Goal: Find specific fact: Find specific fact

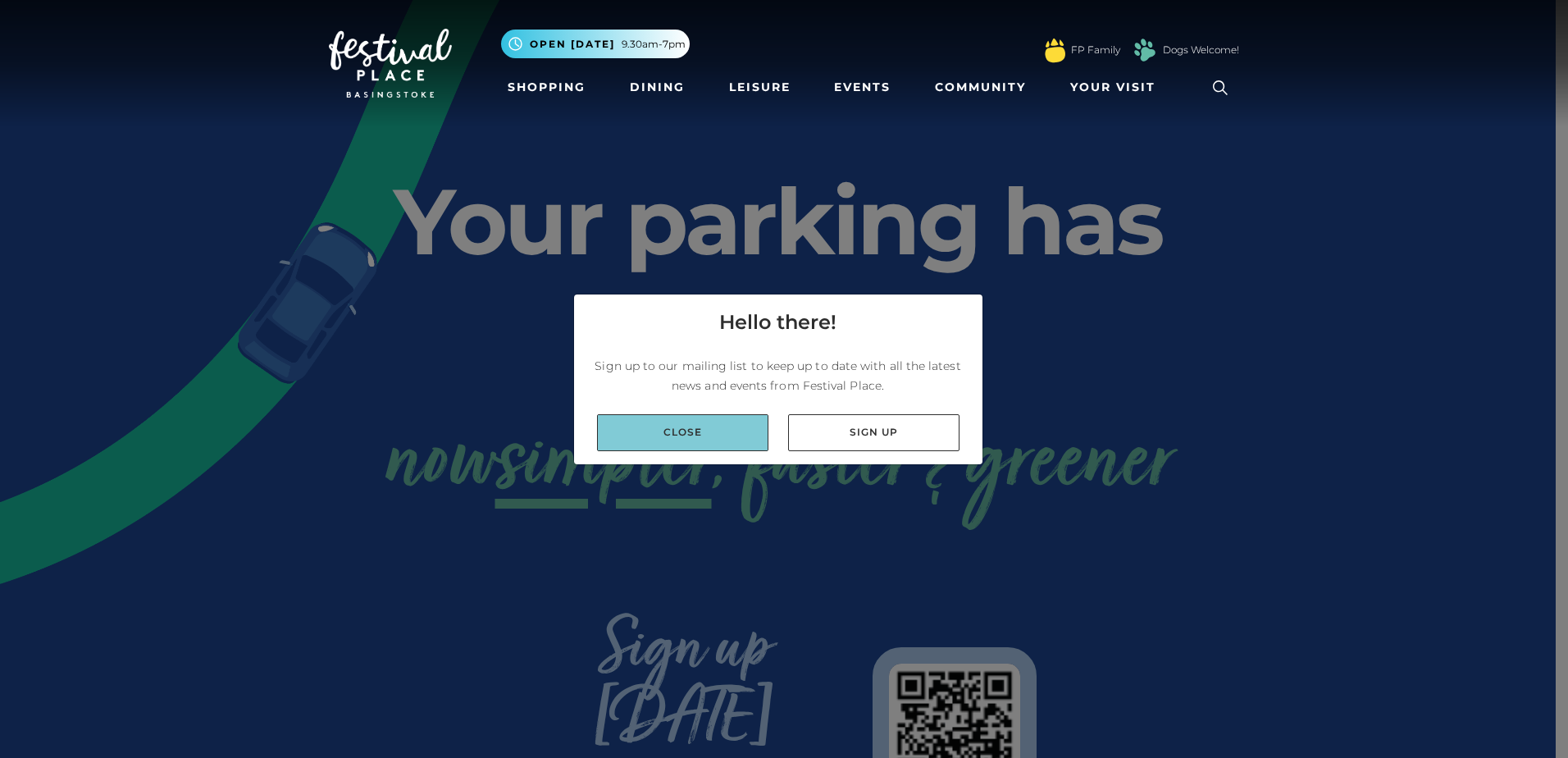
click at [667, 444] on link "Close" at bounding box center [683, 432] width 172 height 37
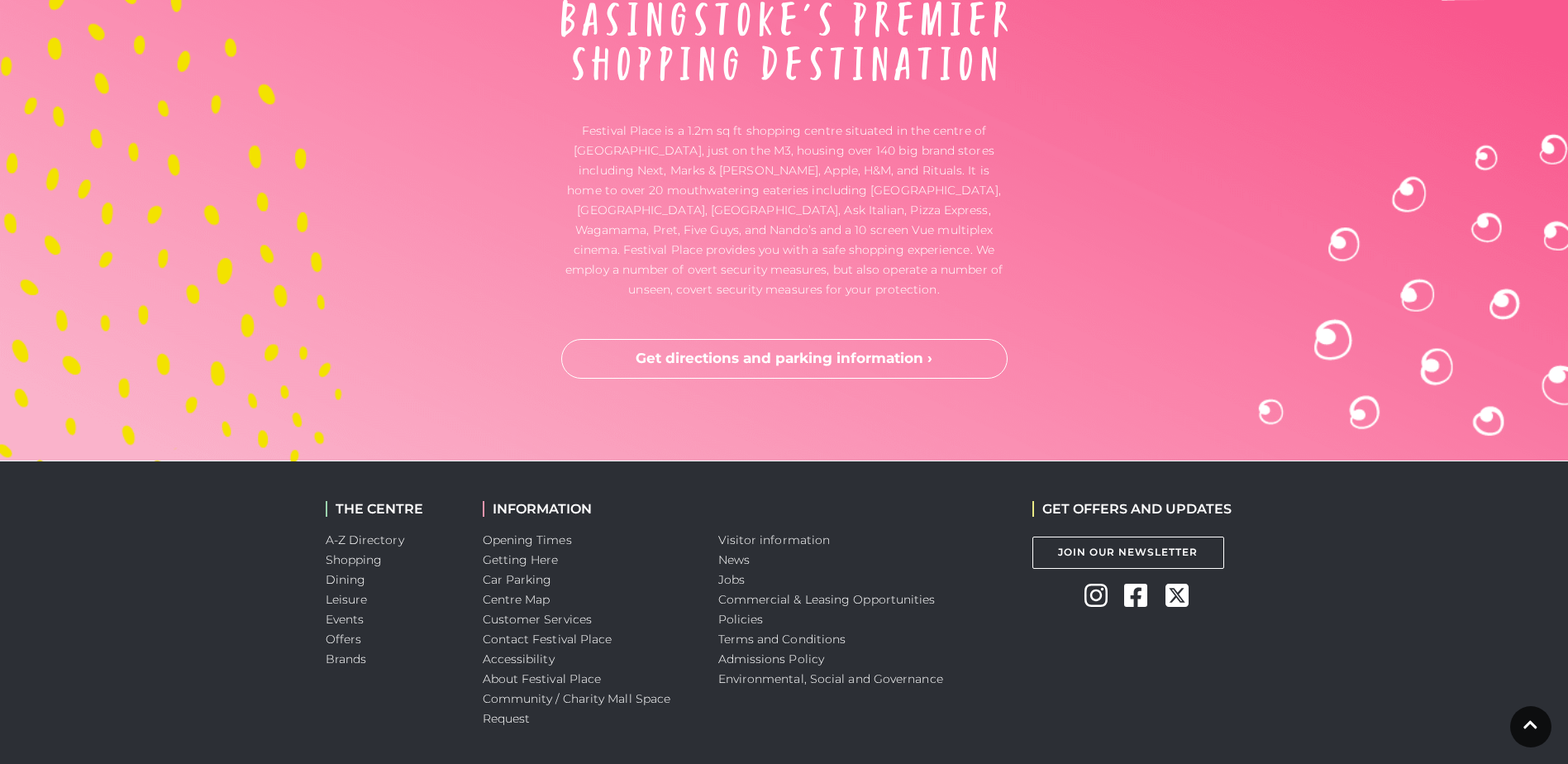
scroll to position [4362, 0]
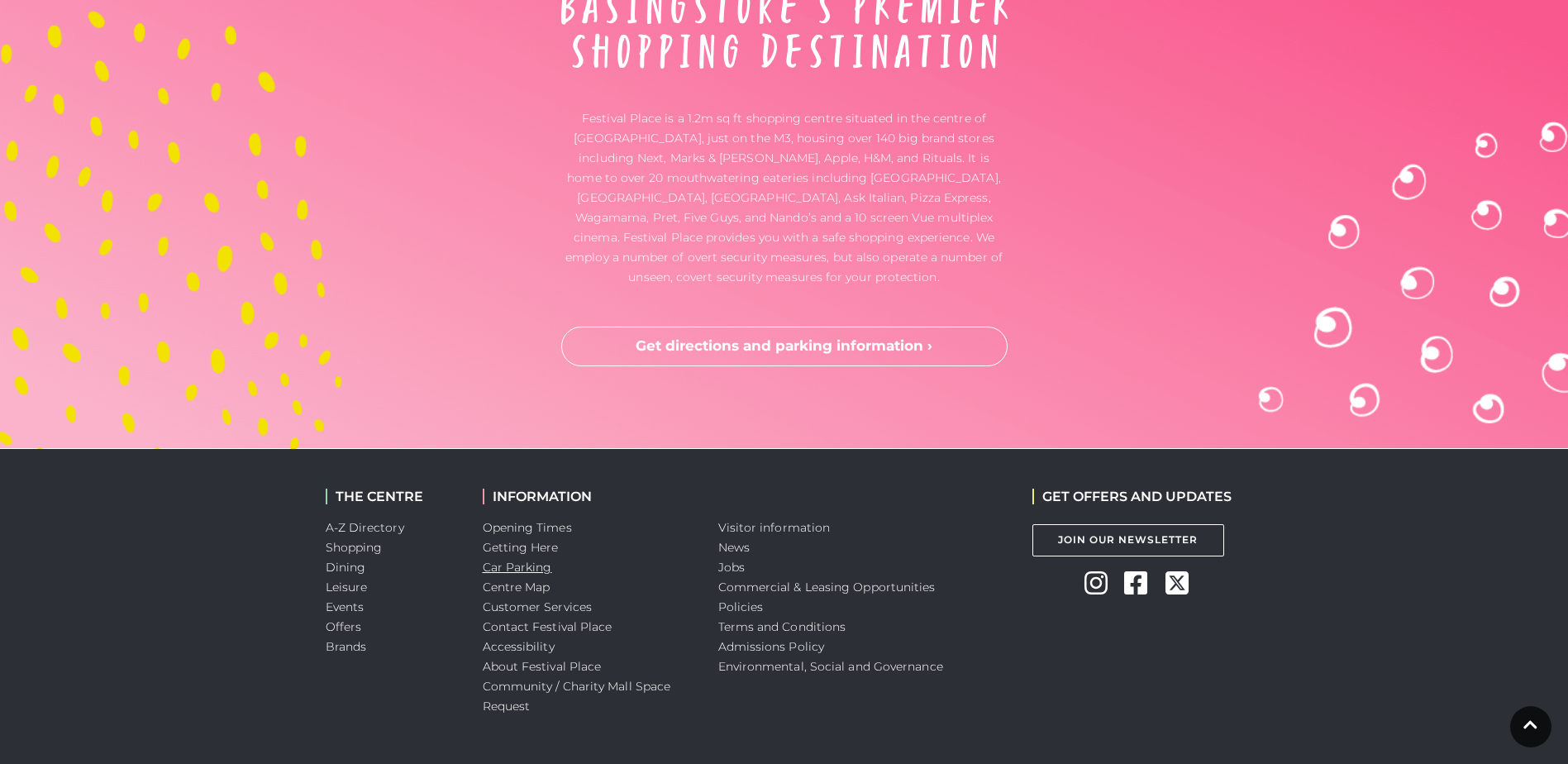
click at [514, 560] on link "Car Parking" at bounding box center [517, 567] width 69 height 15
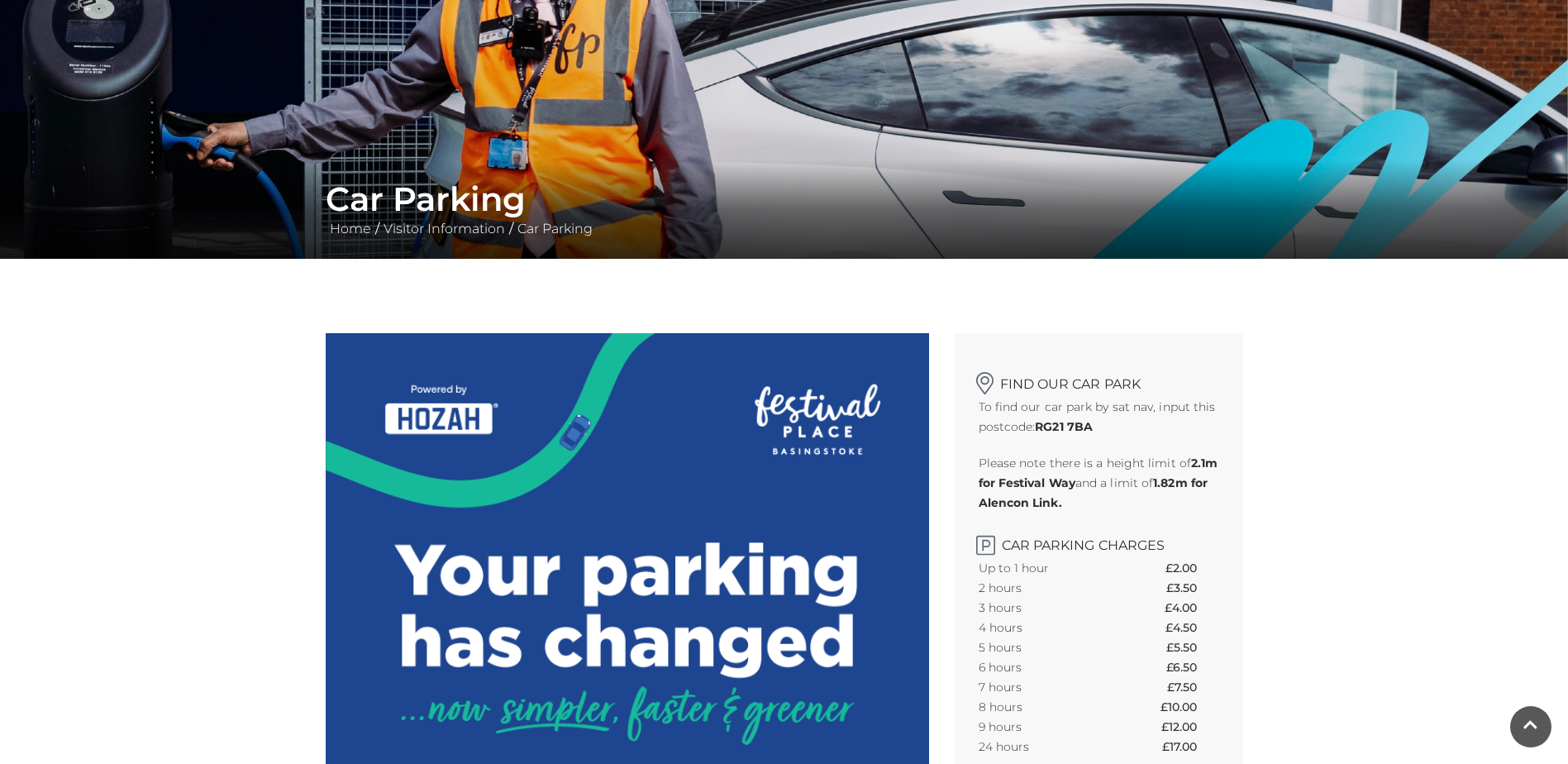
scroll to position [166, 0]
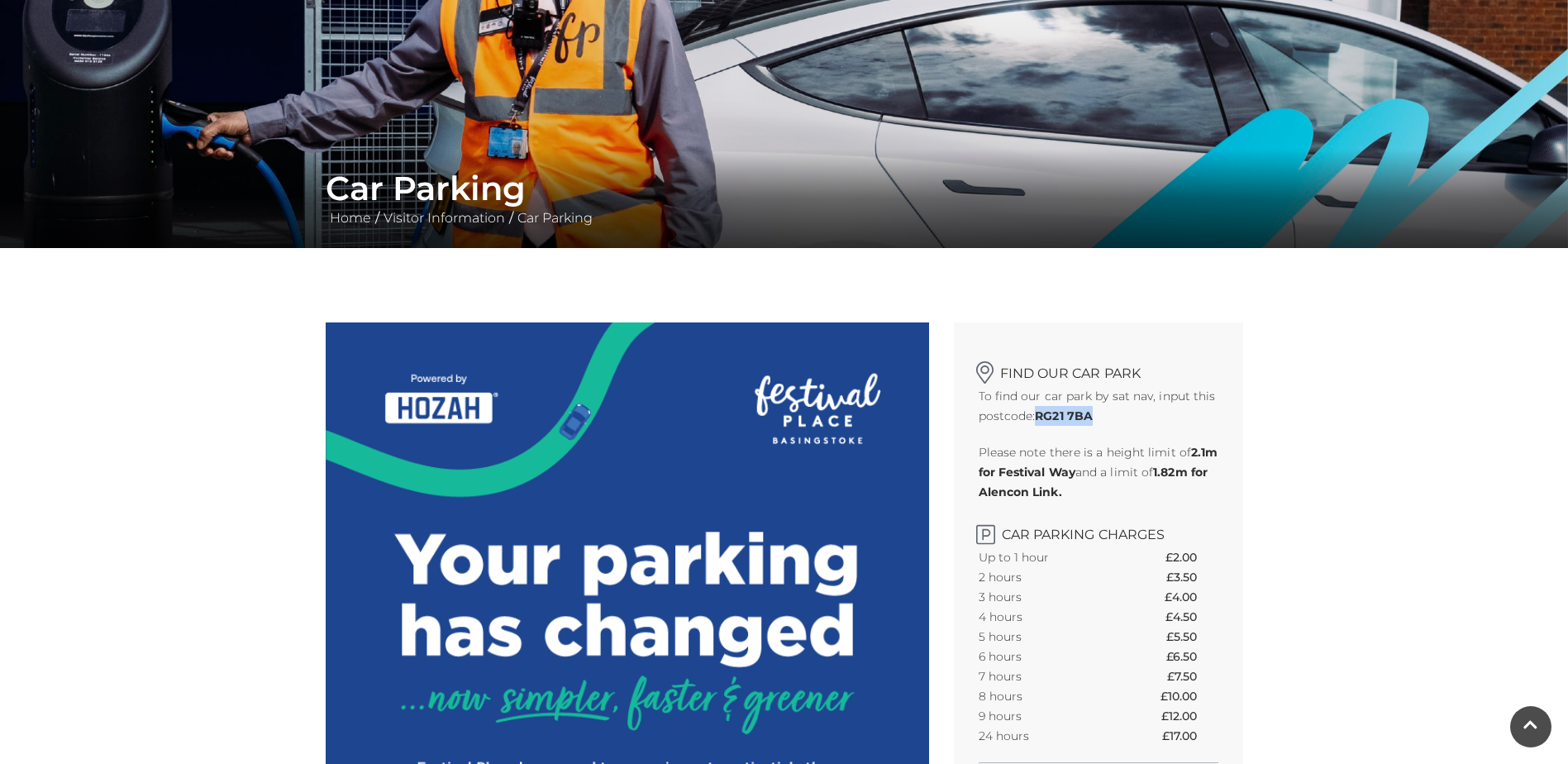
drag, startPoint x: 1097, startPoint y: 416, endPoint x: 1039, endPoint y: 418, distance: 58.0
click at [1039, 418] on p "To find our car park by sat nav, input this postcode: RG21 7BA" at bounding box center [1098, 406] width 239 height 40
copy strong "RG21 7BA"
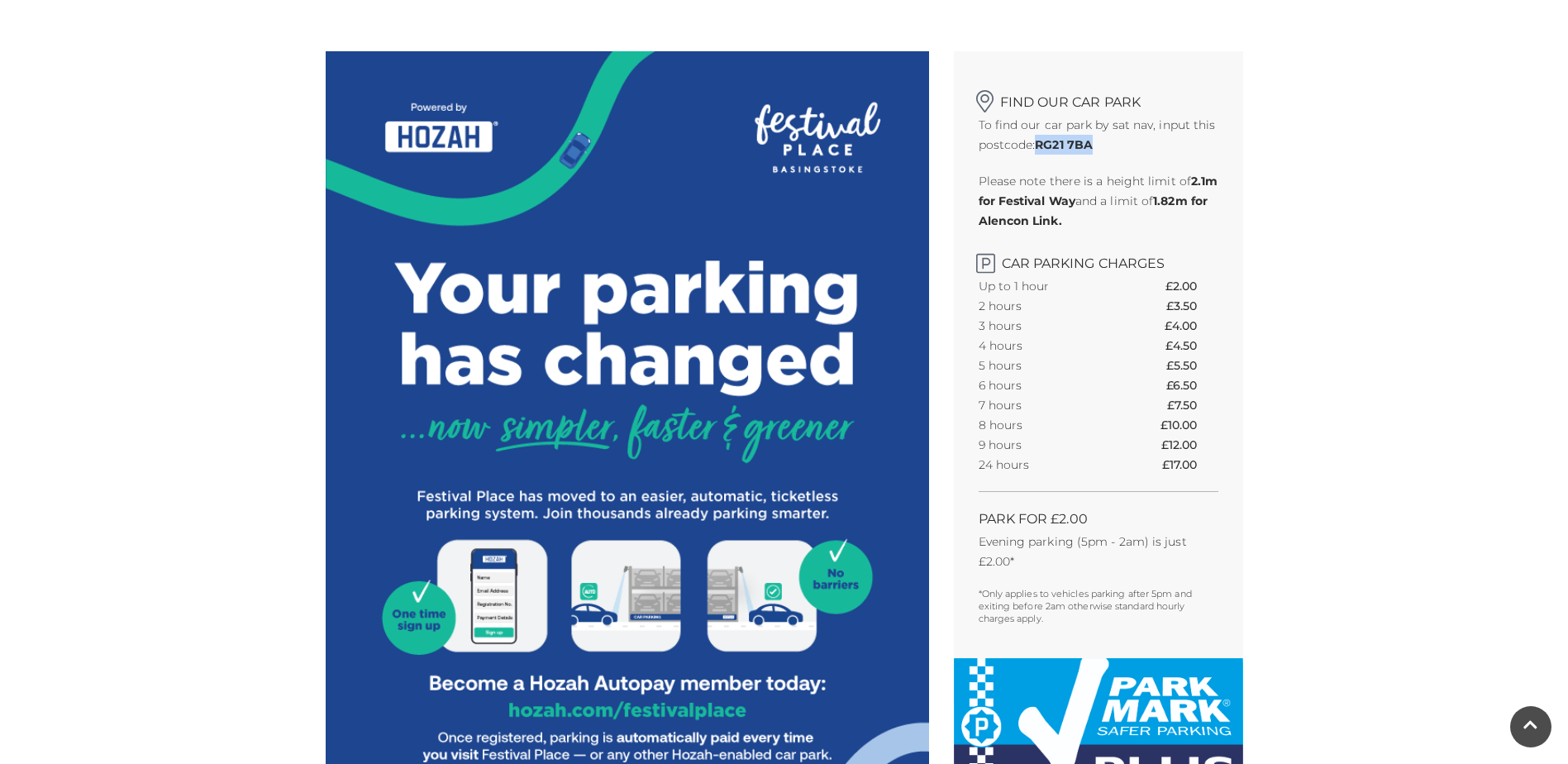
scroll to position [578, 0]
